Goal: Task Accomplishment & Management: Manage account settings

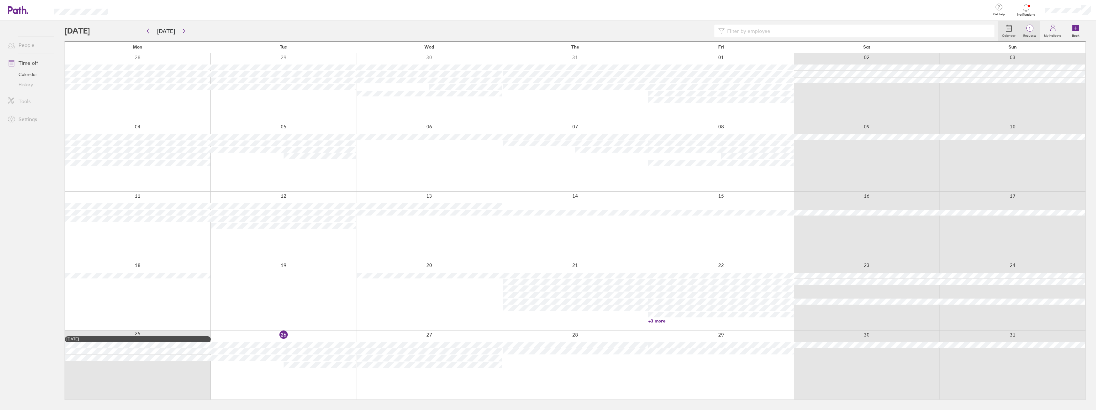
click at [546, 27] on span "1" at bounding box center [1029, 28] width 21 height 5
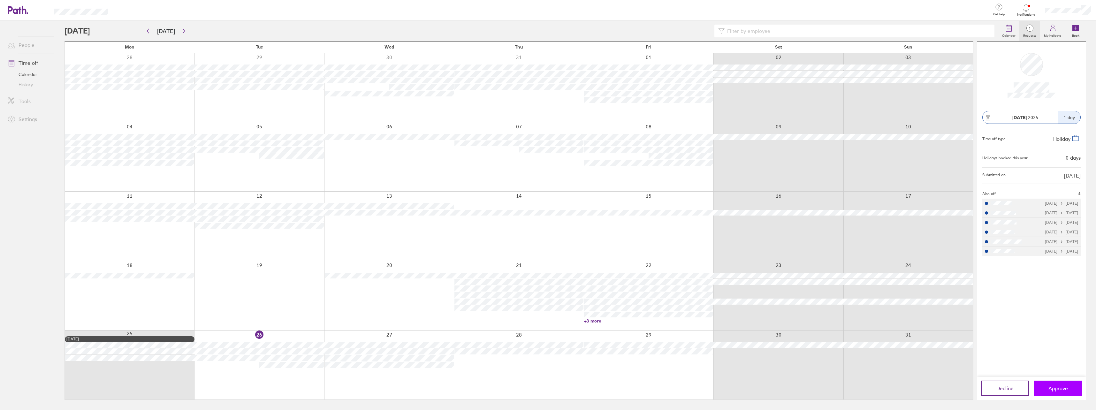
click at [546, 384] on button "Approve" at bounding box center [1058, 388] width 48 height 15
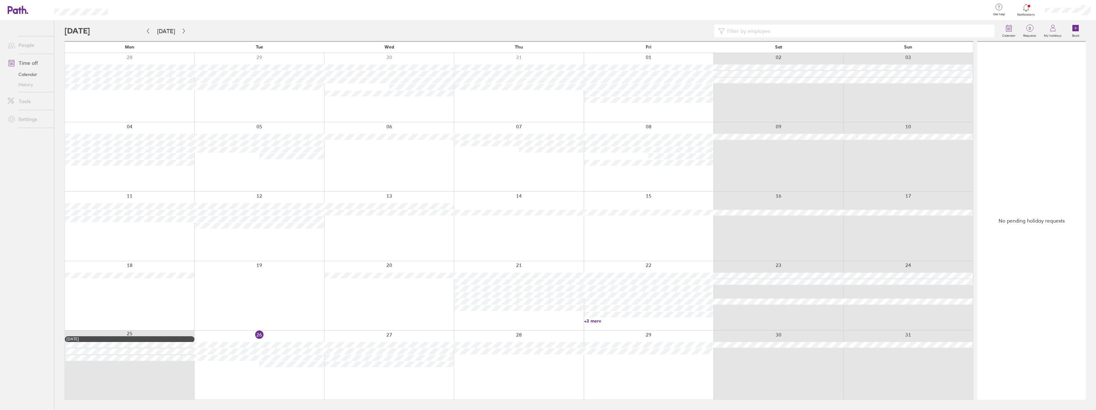
click at [546, 386] on div "No pending holiday requests" at bounding box center [1031, 221] width 109 height 358
click at [546, 31] on span "0" at bounding box center [1029, 28] width 21 height 5
